Goal: Find contact information: Find contact information

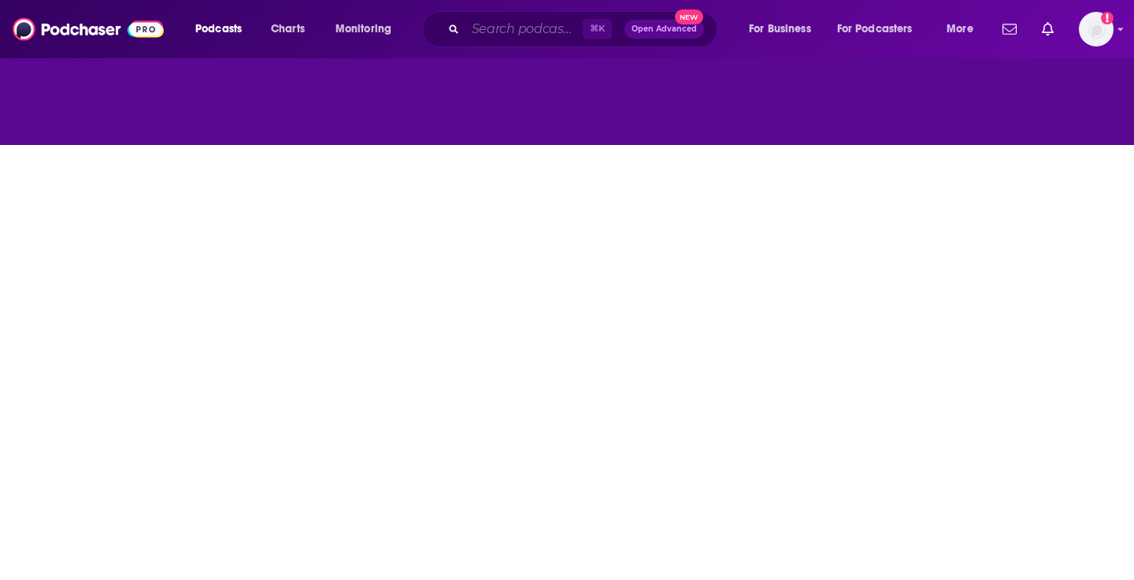
click at [501, 29] on input "Search podcasts, credits, & more..." at bounding box center [523, 29] width 117 height 25
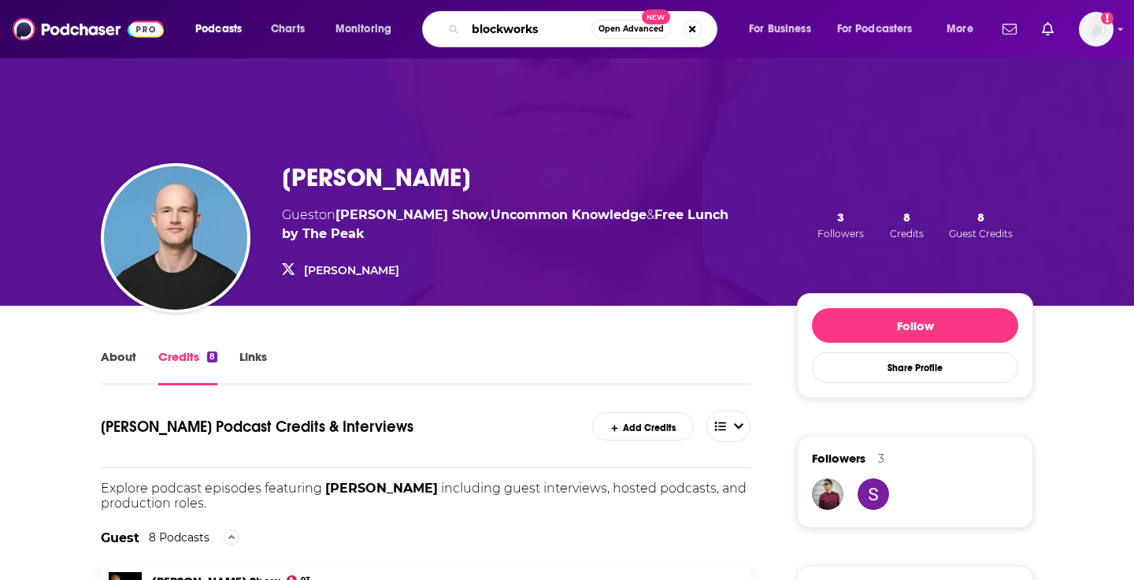
click at [493, 37] on input "blockworks" at bounding box center [528, 29] width 126 height 25
type input "empire"
click at [510, 32] on input "empire" at bounding box center [528, 29] width 126 height 25
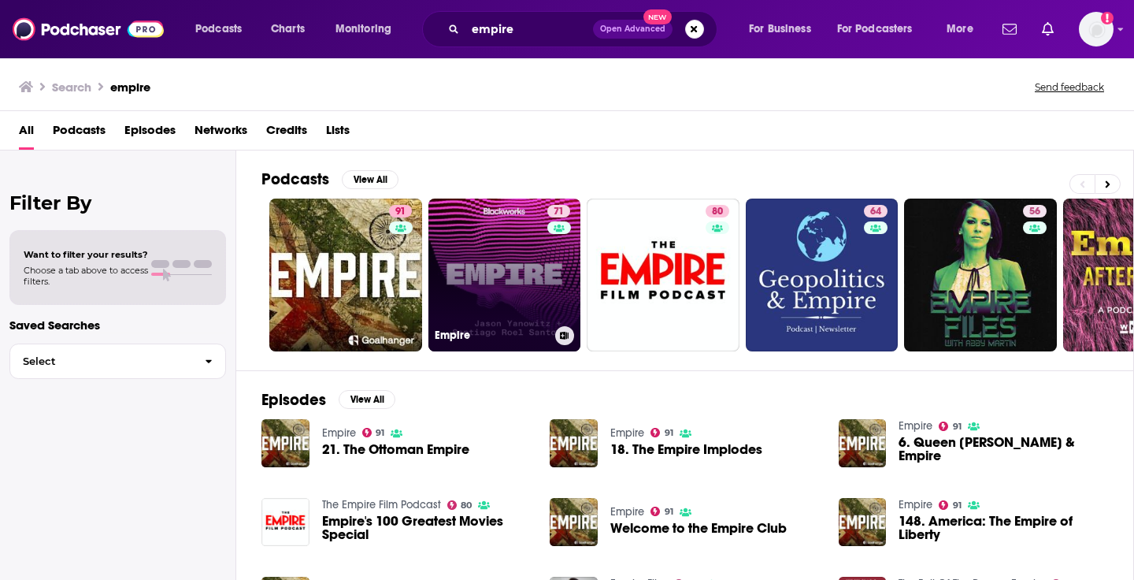
click at [524, 268] on link "71 Empire" at bounding box center [504, 274] width 153 height 153
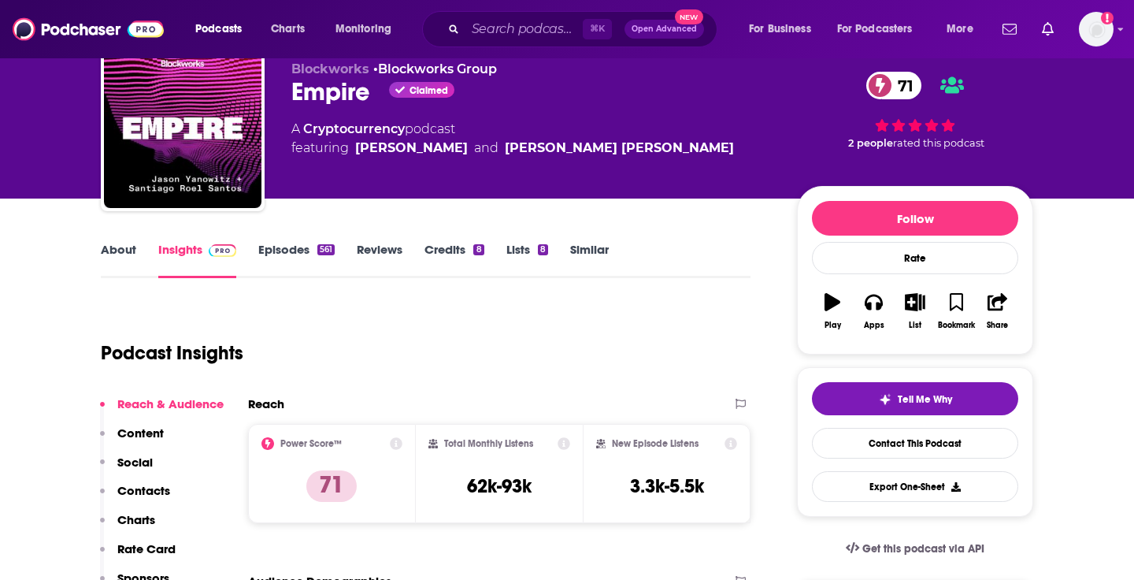
scroll to position [74, 0]
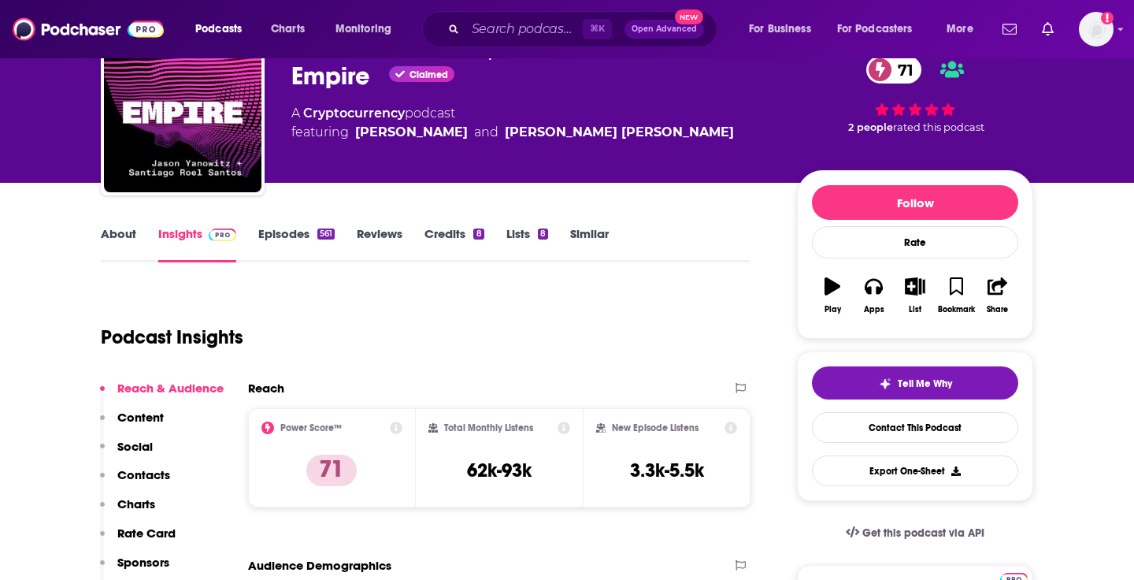
click at [435, 235] on link "Credits 8" at bounding box center [453, 244] width 59 height 36
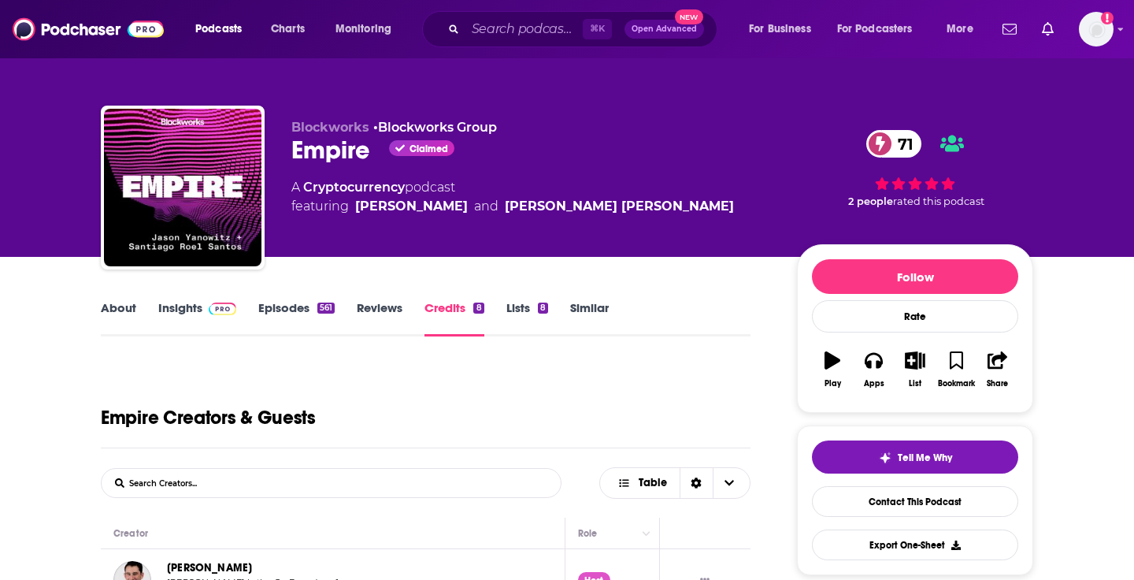
click at [126, 311] on link "About" at bounding box center [118, 318] width 35 height 36
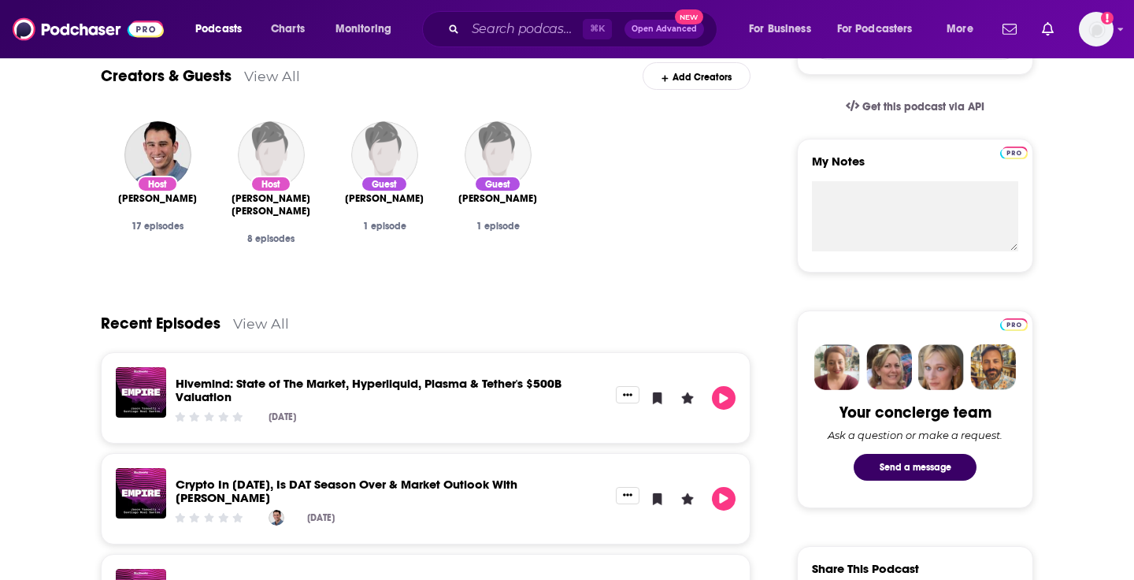
scroll to position [497, 0]
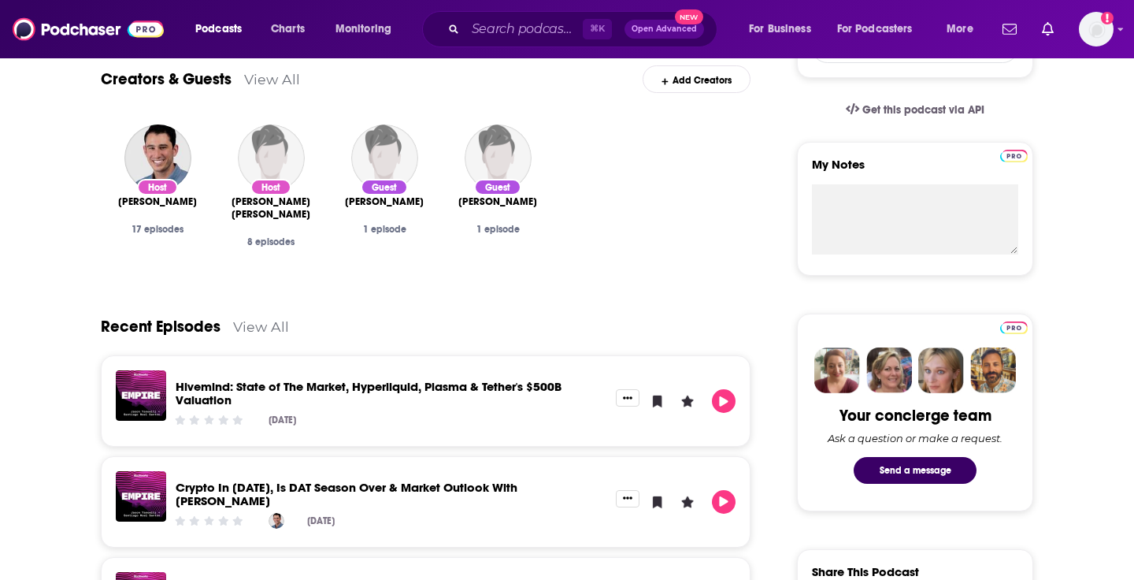
click at [409, 379] on div "Hivemind: State of The Market, Hyperliquid, Plasma & Tether's $500B Valuation […" at bounding box center [391, 400] width 450 height 61
click at [409, 390] on link "Hivemind: State of The Market, Hyperliquid, Plasma & Tether's $500B Valuation" at bounding box center [369, 393] width 386 height 28
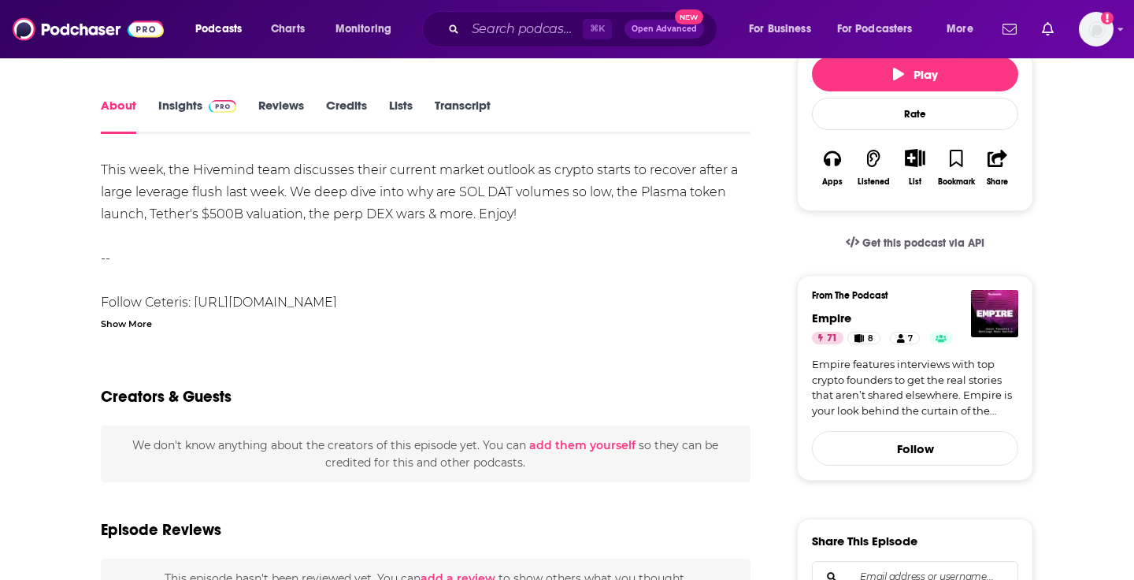
scroll to position [173, 0]
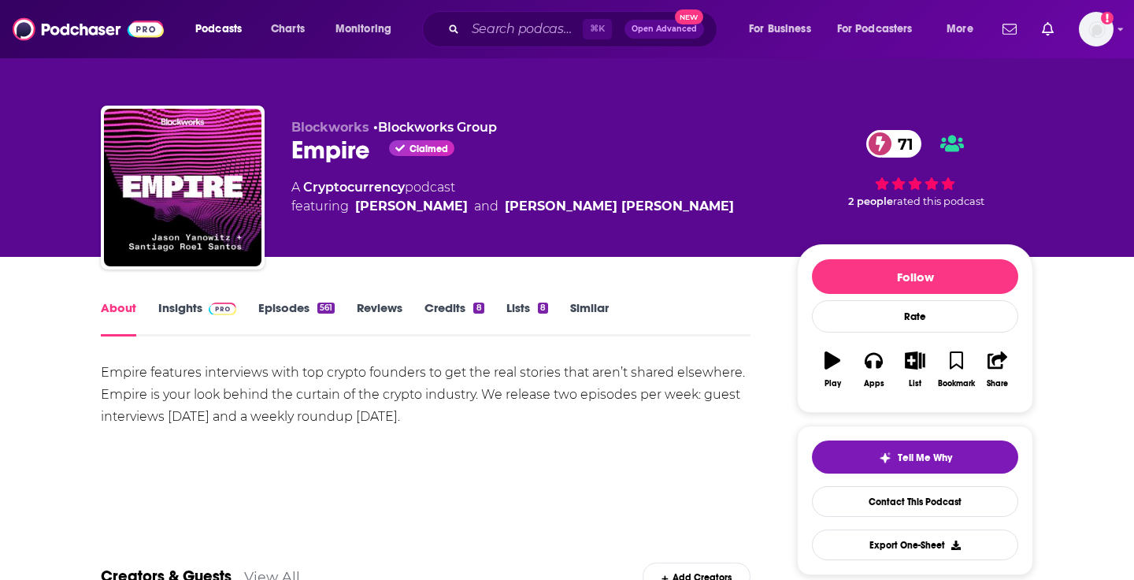
click at [114, 306] on link "About" at bounding box center [118, 318] width 35 height 36
click at [160, 313] on link "Insights" at bounding box center [197, 318] width 78 height 36
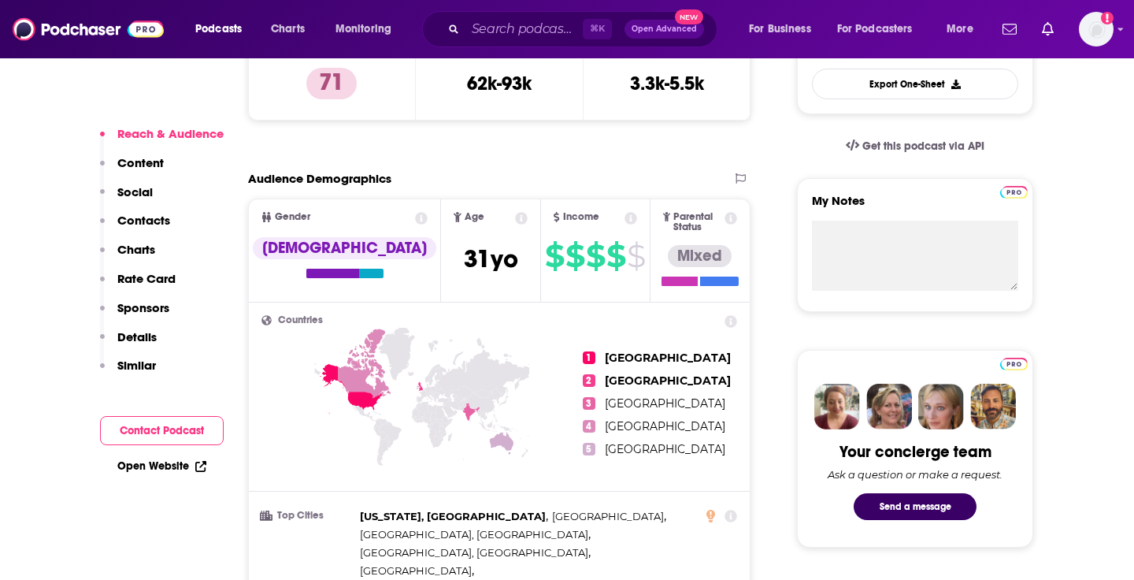
click at [143, 240] on button "Contacts" at bounding box center [135, 227] width 70 height 29
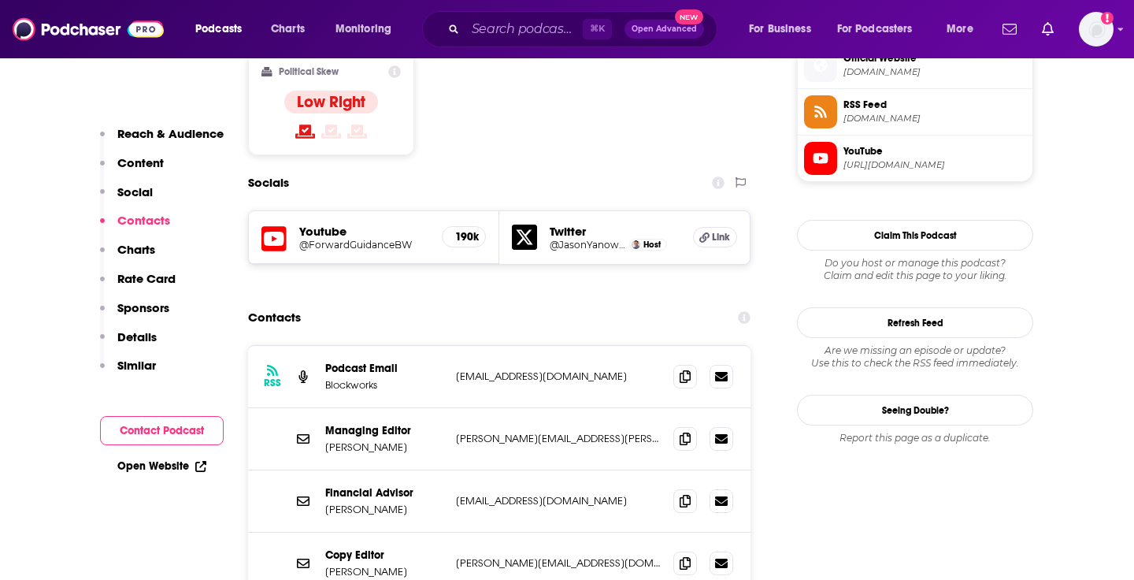
scroll to position [1300, 0]
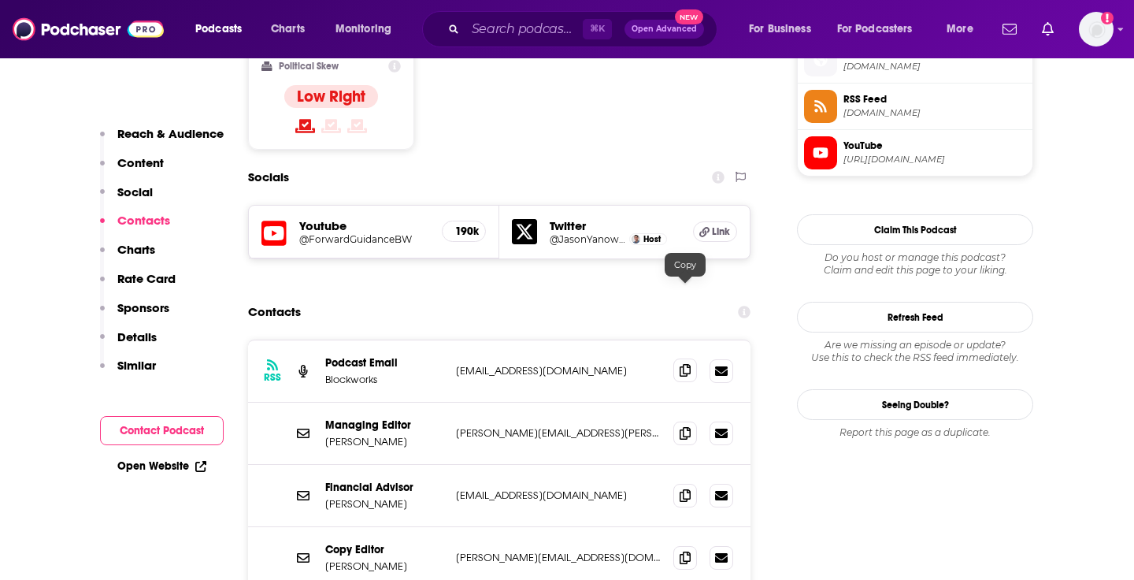
click at [689, 364] on icon at bounding box center [685, 370] width 11 height 13
click at [692, 358] on span at bounding box center [685, 370] width 24 height 24
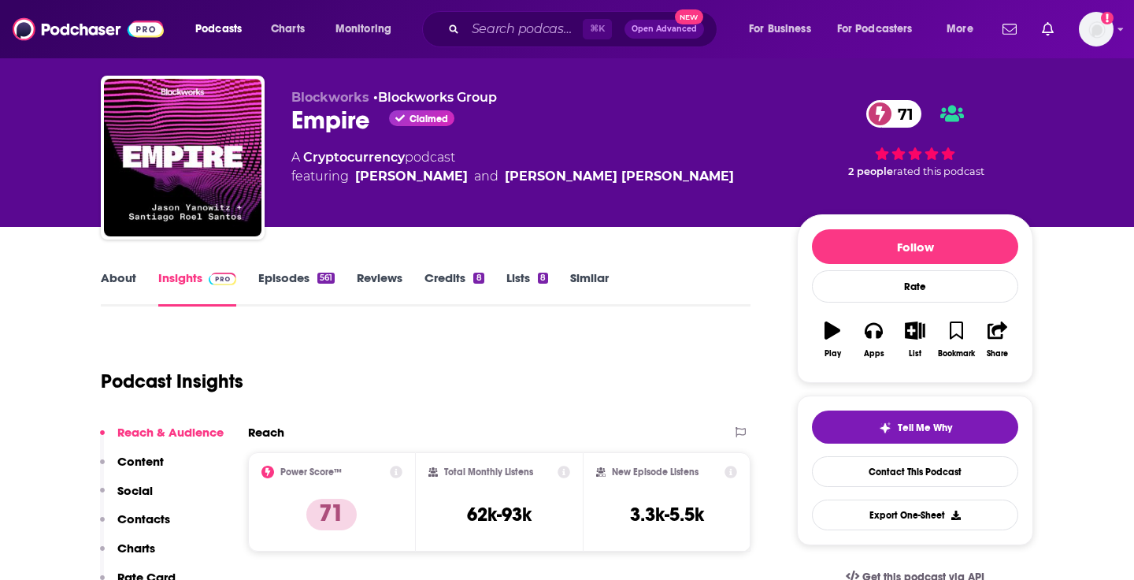
scroll to position [0, 0]
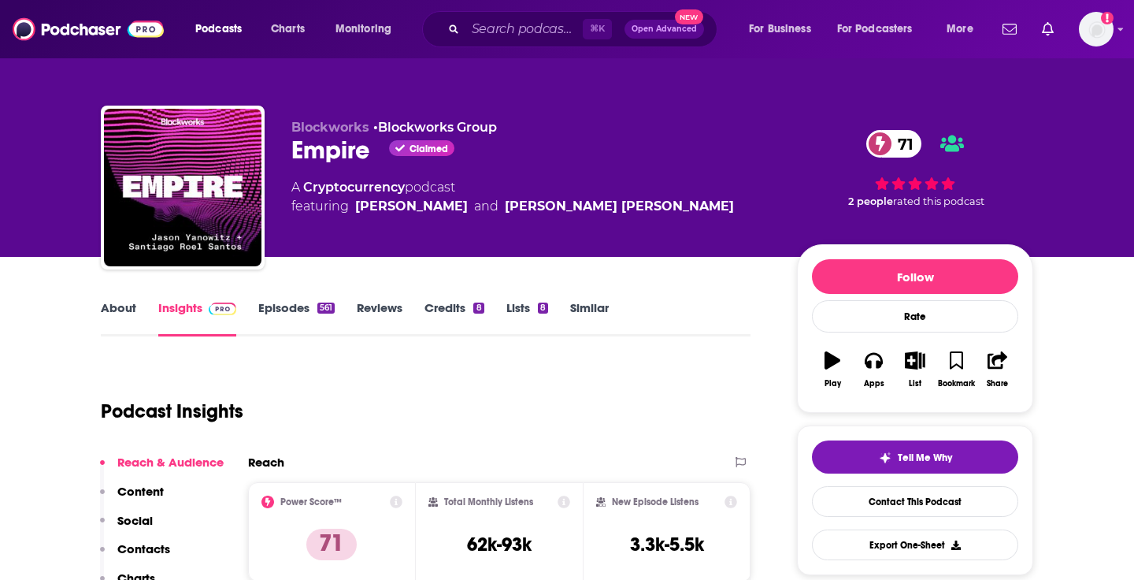
click at [116, 309] on link "About" at bounding box center [118, 318] width 35 height 36
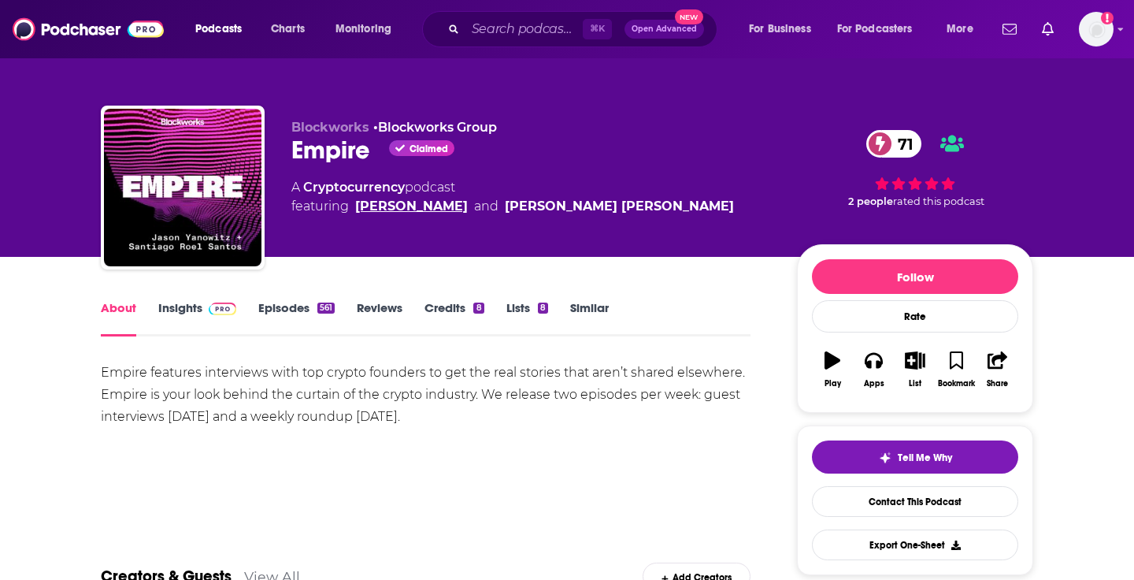
click at [402, 206] on link "[PERSON_NAME]" at bounding box center [411, 206] width 113 height 19
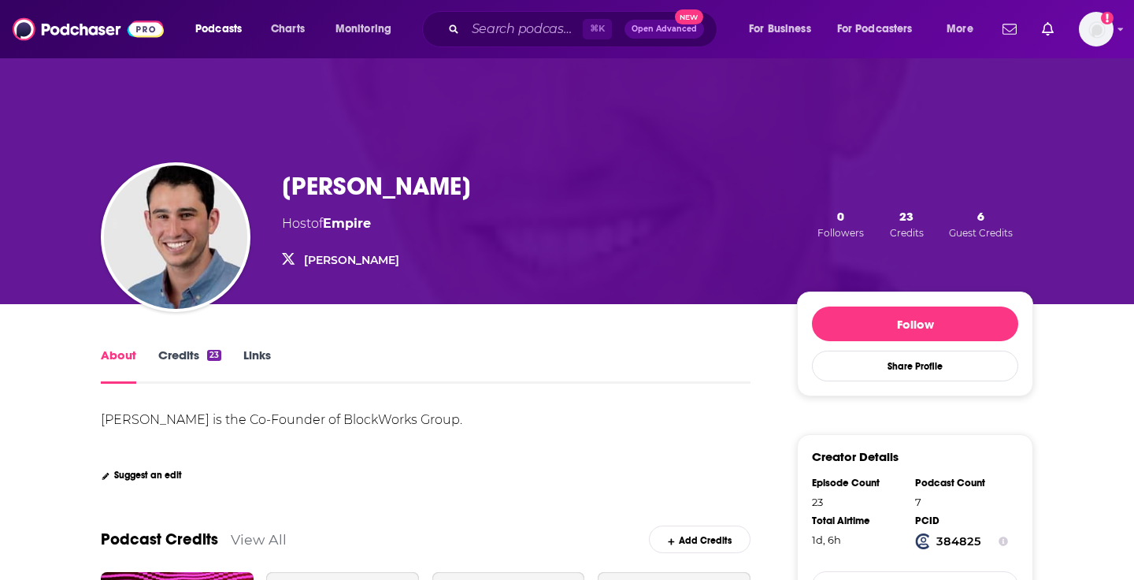
click at [380, 180] on h1 "[PERSON_NAME]" at bounding box center [376, 186] width 189 height 31
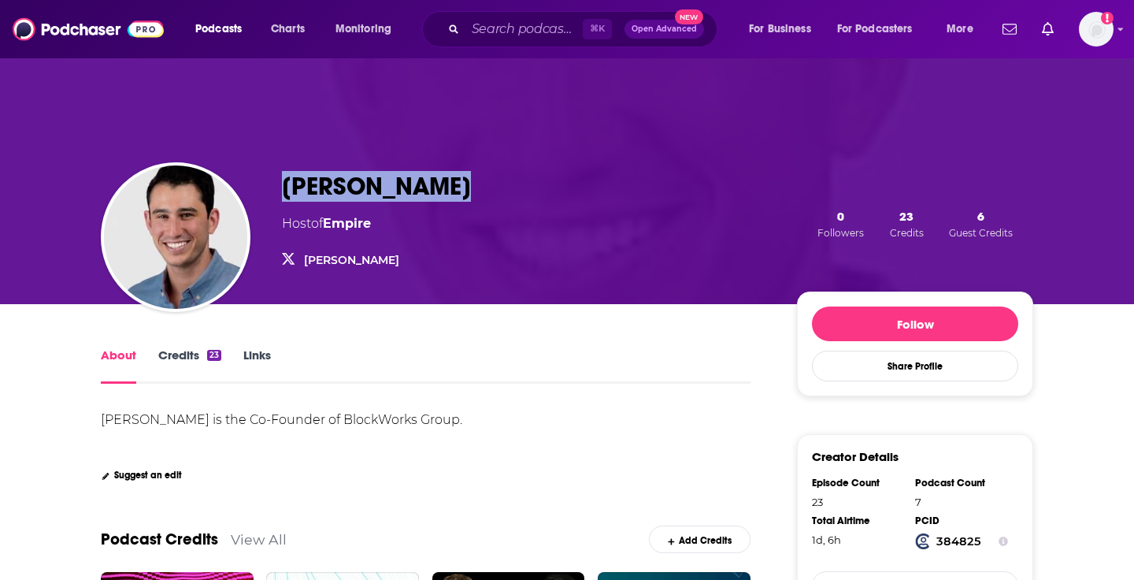
click at [380, 180] on h1 "[PERSON_NAME]" at bounding box center [376, 186] width 189 height 31
copy h1 "[PERSON_NAME]"
